Goal: Transaction & Acquisition: Purchase product/service

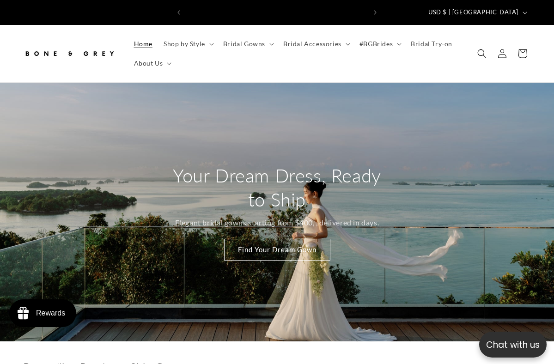
scroll to position [0, 180]
click at [271, 43] on icon at bounding box center [271, 44] width 5 height 3
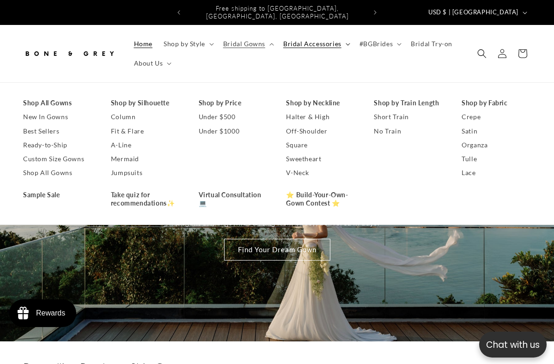
click at [325, 40] on span "Bridal Accessories" at bounding box center [312, 44] width 58 height 8
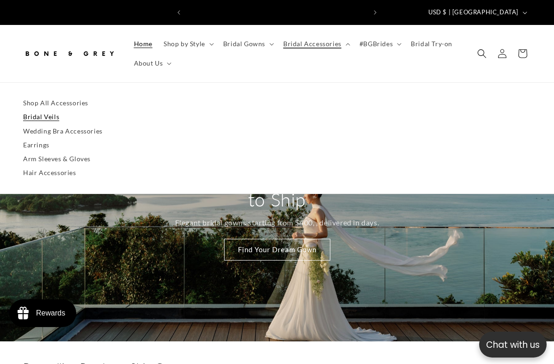
scroll to position [0, 0]
click at [233, 40] on span "Bridal Gowns" at bounding box center [244, 44] width 42 height 8
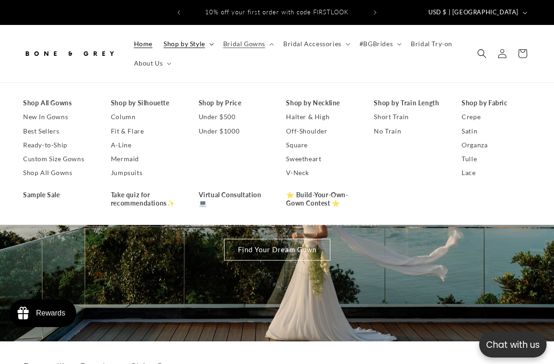
click at [190, 40] on span "Shop by Style" at bounding box center [185, 44] width 42 height 8
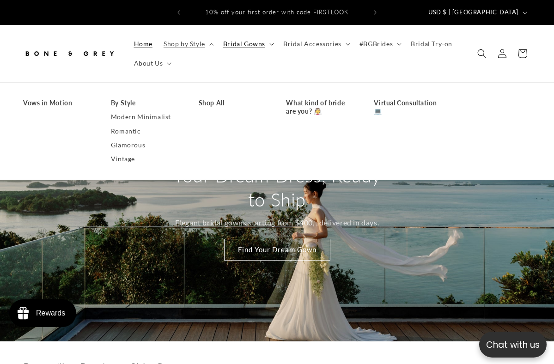
click at [230, 40] on span "Bridal Gowns" at bounding box center [244, 44] width 42 height 8
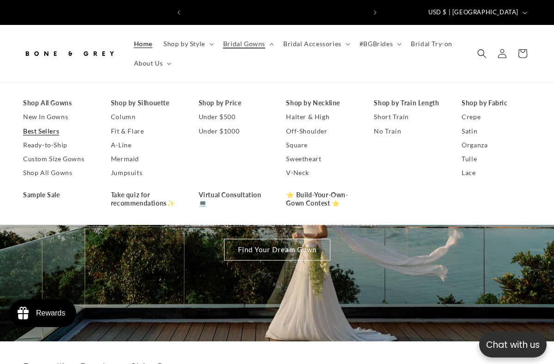
scroll to position [0, 180]
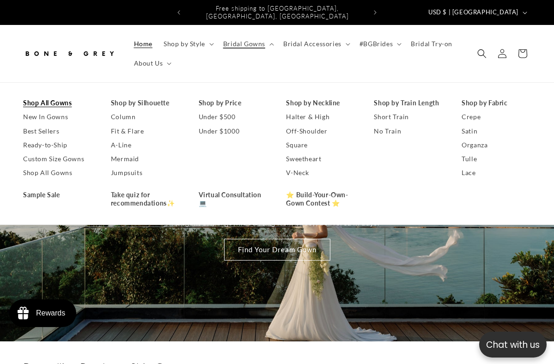
click at [55, 96] on link "Shop All Gowns" at bounding box center [57, 103] width 69 height 14
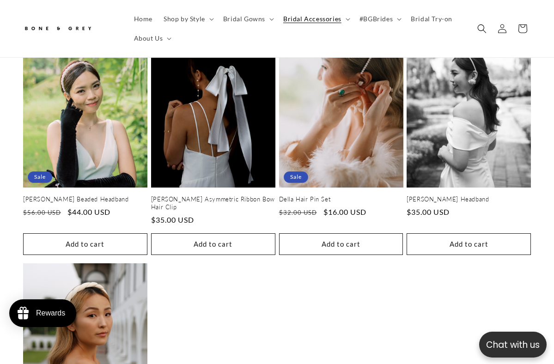
scroll to position [624, 0]
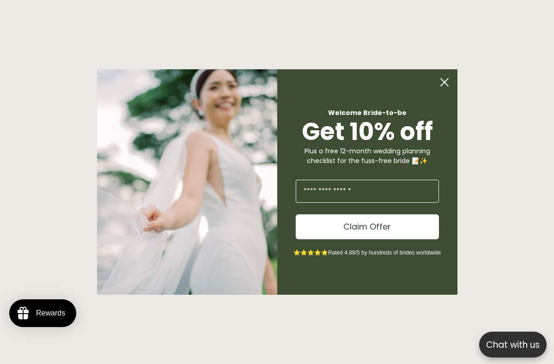
click at [448, 86] on icon "Close dialog" at bounding box center [444, 82] width 7 height 7
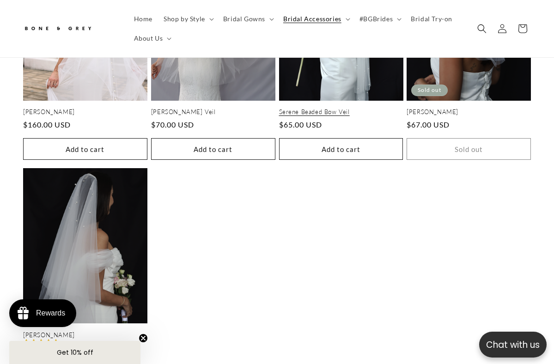
scroll to position [1446, 0]
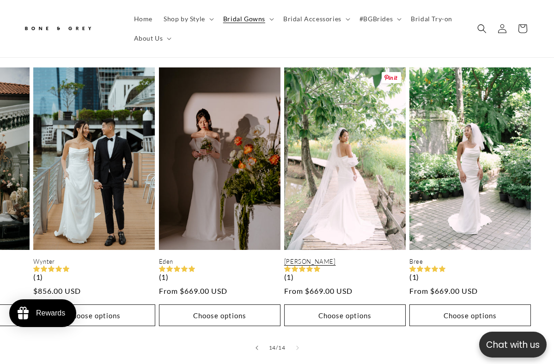
scroll to position [893, 0]
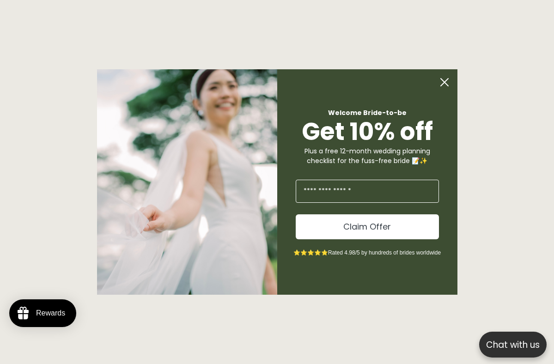
click at [444, 82] on icon "Close dialog" at bounding box center [444, 82] width 7 height 7
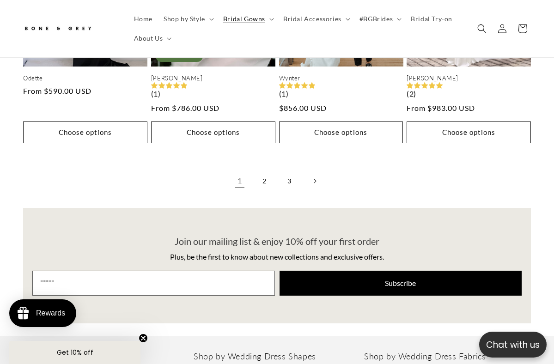
scroll to position [0, 180]
click at [264, 175] on link "2" at bounding box center [265, 181] width 20 height 20
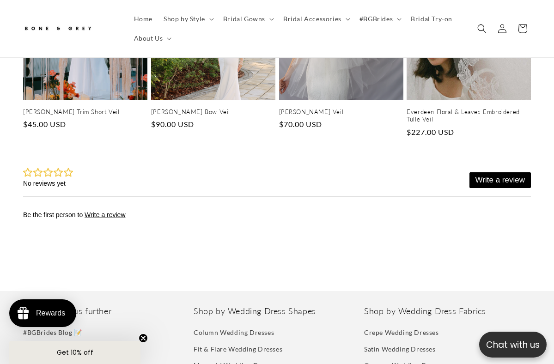
scroll to position [1492, 0]
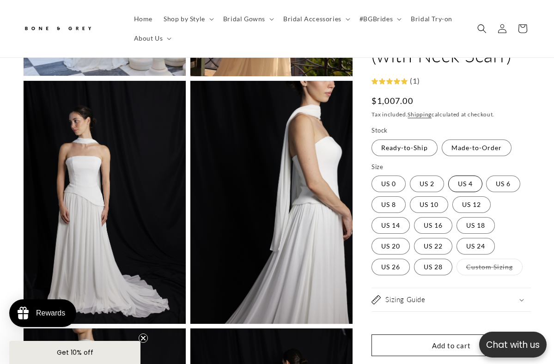
scroll to position [0, 180]
click at [465, 184] on label "US 4 Variant sold out or unavailable" at bounding box center [465, 184] width 34 height 17
click at [24, 324] on button "Open media 4 in modal" at bounding box center [24, 324] width 0 height 0
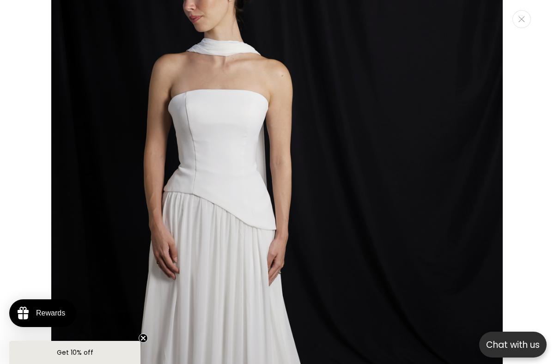
scroll to position [2186, 0]
click at [518, 12] on button "Close" at bounding box center [522, 19] width 18 height 18
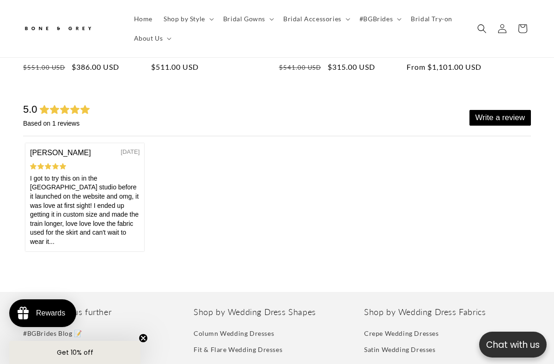
scroll to position [0, 0]
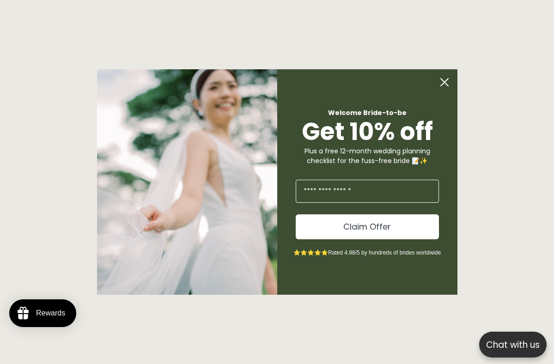
scroll to position [912, 0]
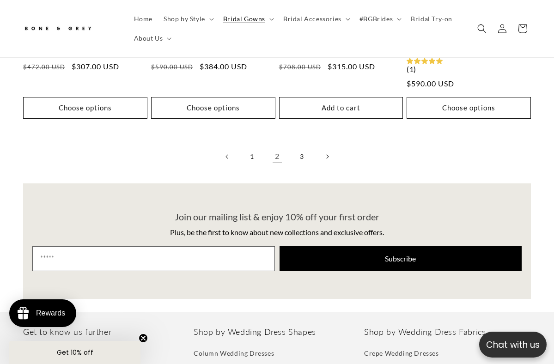
scroll to position [2122, 0]
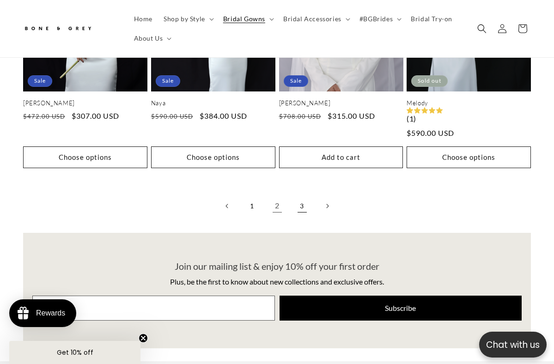
click at [308, 200] on link "3" at bounding box center [302, 206] width 20 height 20
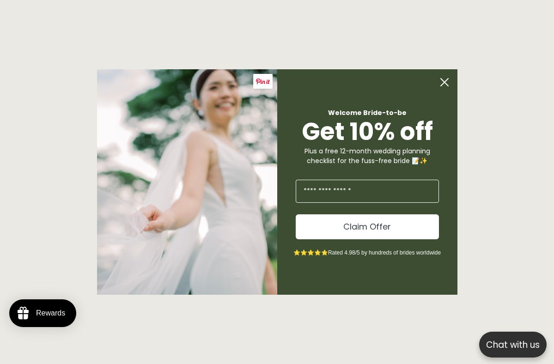
scroll to position [0, 360]
click at [446, 86] on circle "Close dialog" at bounding box center [445, 82] width 18 height 18
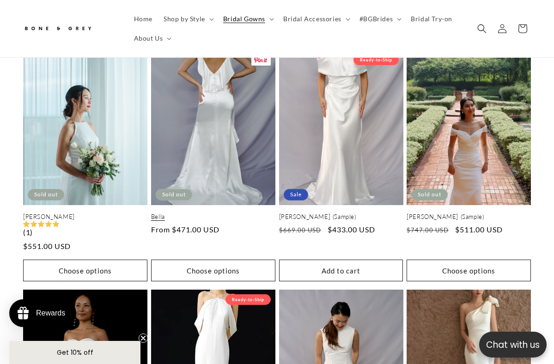
scroll to position [925, 0]
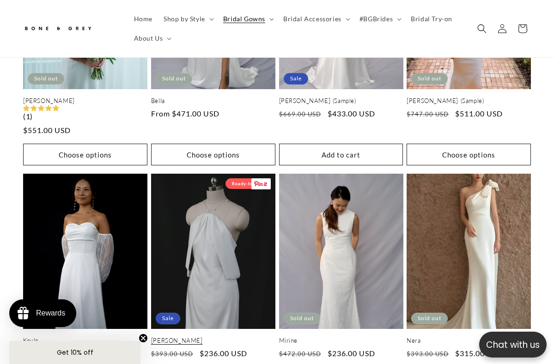
click at [230, 337] on link "[PERSON_NAME]" at bounding box center [213, 341] width 124 height 8
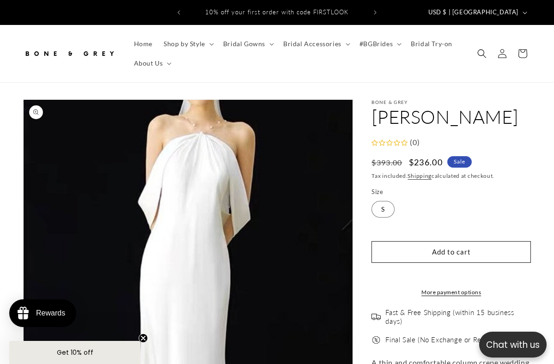
select select "**********"
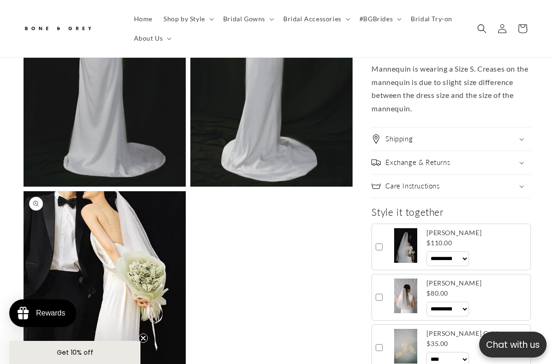
scroll to position [0, 360]
click at [24, 364] on button "Open media 6 in modal" at bounding box center [24, 371] width 0 height 0
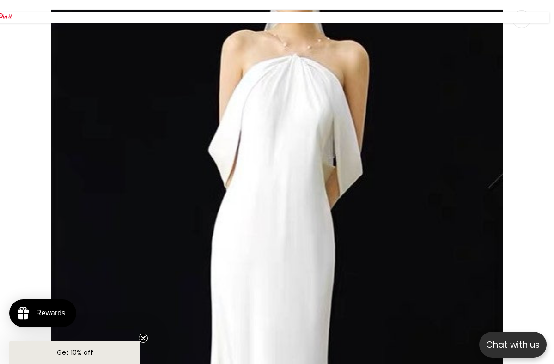
scroll to position [3355, 0]
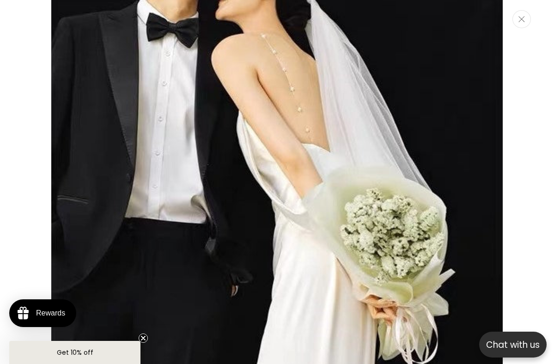
click at [527, 18] on button "Close" at bounding box center [522, 19] width 18 height 18
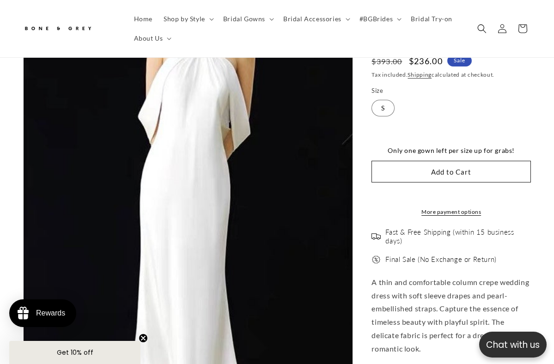
scroll to position [111, 0]
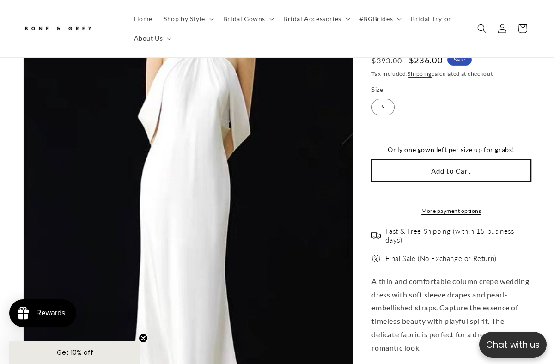
click at [403, 167] on button "Add to Cart" at bounding box center [451, 171] width 159 height 22
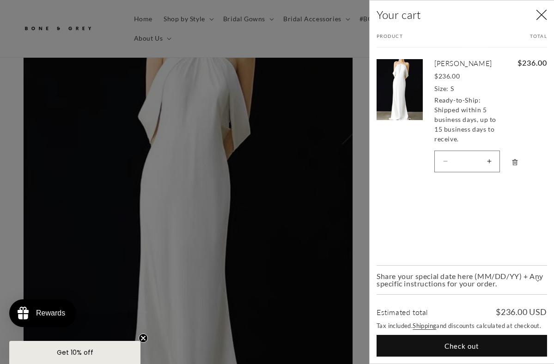
scroll to position [0, 180]
click at [355, 135] on div at bounding box center [277, 182] width 554 height 364
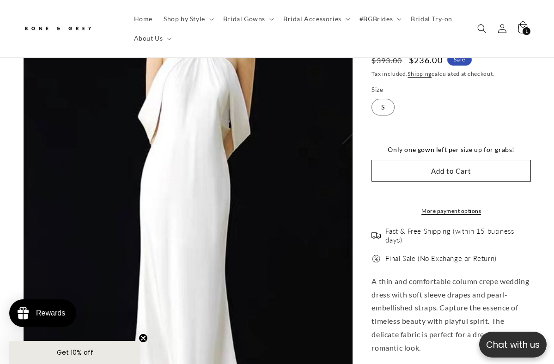
click at [531, 30] on icon at bounding box center [523, 29] width 22 height 22
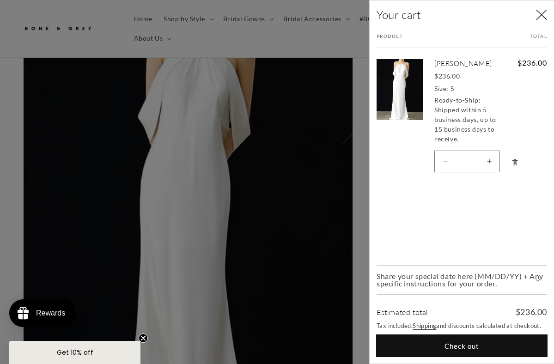
scroll to position [0, 0]
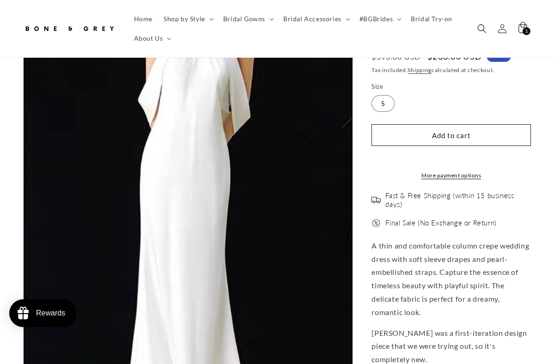
scroll to position [111, 0]
click at [292, 41] on ul "Home Shop by Style Vows in Motion By Style Modern Minimalist Romantic Glamorous…" at bounding box center [295, 28] width 335 height 39
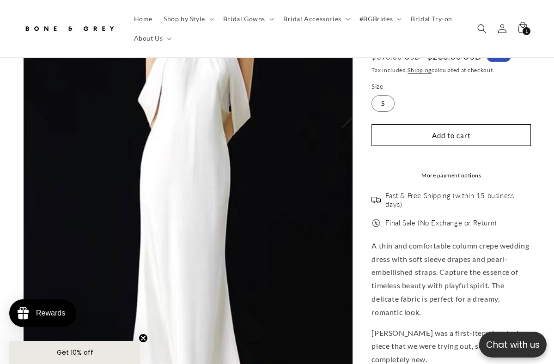
select select "**********"
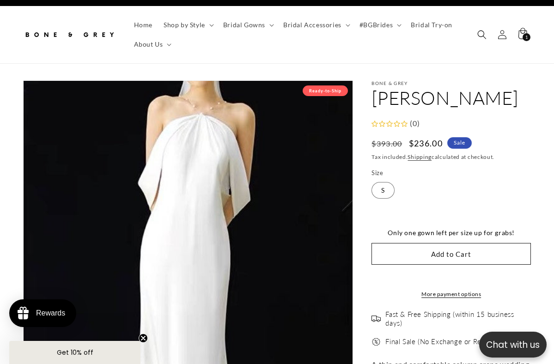
scroll to position [0, 0]
